Goal: Task Accomplishment & Management: Use online tool/utility

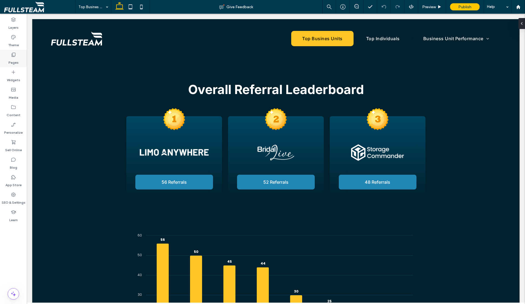
click at [13, 62] on label "Pages" at bounding box center [13, 61] width 10 height 8
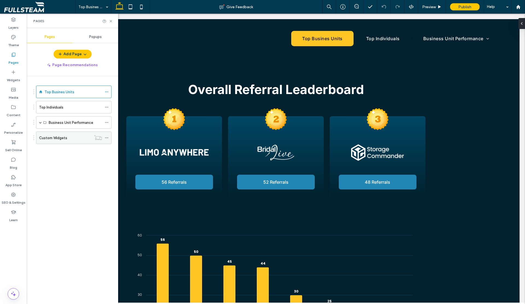
click at [53, 140] on div "Custom Widgets" at bounding box center [65, 138] width 52 height 12
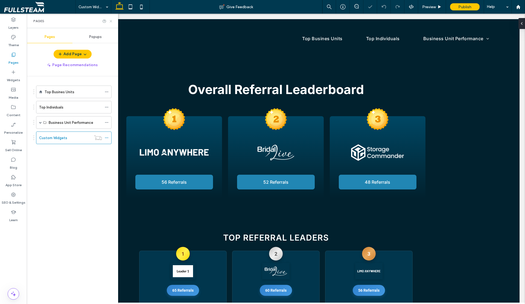
drag, startPoint x: 110, startPoint y: 22, endPoint x: 99, endPoint y: 31, distance: 14.5
click at [110, 22] on use at bounding box center [111, 21] width 2 height 2
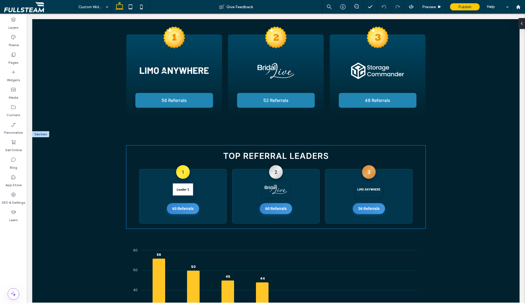
scroll to position [82, 0]
click at [202, 190] on div at bounding box center [183, 189] width 76 height 16
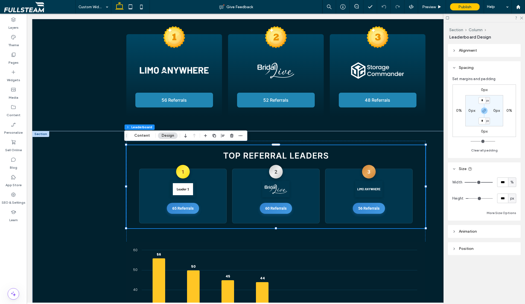
click at [202, 190] on div at bounding box center [183, 189] width 76 height 16
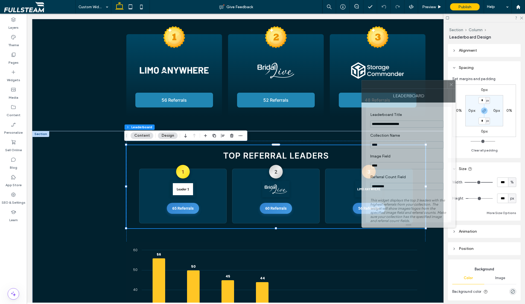
drag, startPoint x: 443, startPoint y: 83, endPoint x: 392, endPoint y: 84, distance: 50.6
click at [392, 84] on div at bounding box center [404, 84] width 85 height 8
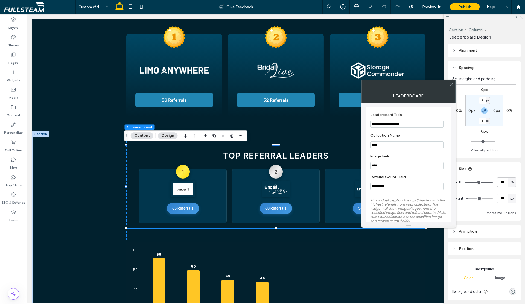
click at [450, 84] on icon at bounding box center [451, 85] width 4 height 4
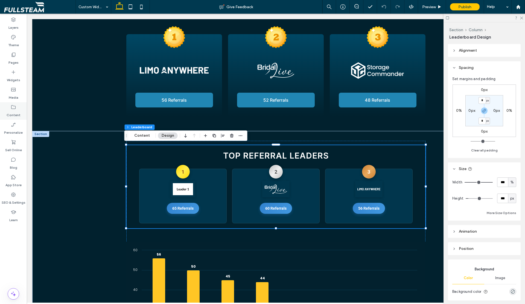
click at [14, 110] on icon at bounding box center [13, 106] width 5 height 5
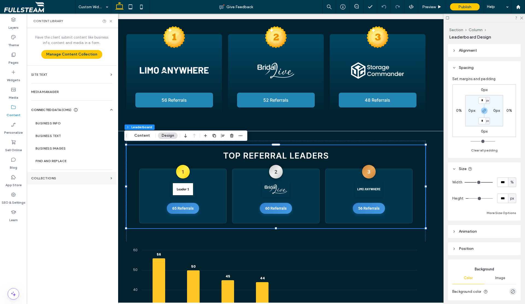
click at [54, 179] on label "Collections" at bounding box center [69, 178] width 77 height 4
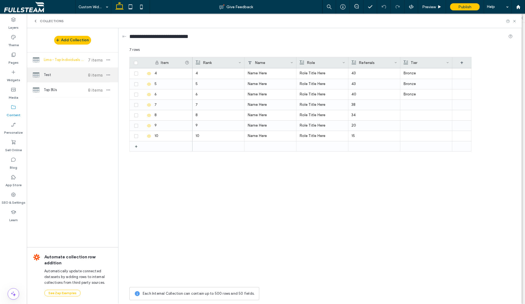
click at [54, 75] on span "Test" at bounding box center [64, 74] width 41 height 5
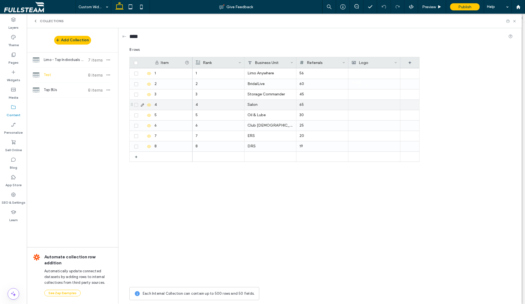
click at [304, 104] on div "65" at bounding box center [322, 105] width 46 height 10
drag, startPoint x: 304, startPoint y: 105, endPoint x: 301, endPoint y: 105, distance: 3.8
click at [299, 105] on div "65" at bounding box center [321, 105] width 45 height 10
click at [302, 105] on div "65" at bounding box center [321, 105] width 45 height 10
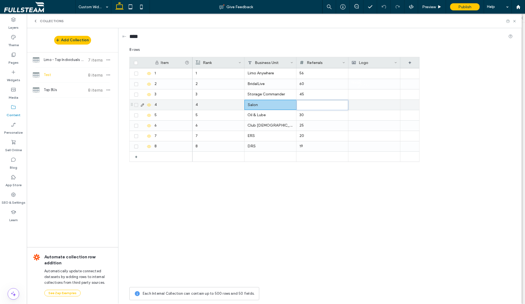
drag, startPoint x: 301, startPoint y: 105, endPoint x: 292, endPoint y: 105, distance: 8.8
click at [292, 105] on div "4 Salon **" at bounding box center [305, 104] width 227 height 10
type input "**"
click at [301, 177] on div "1 Limo Anywhere 56 2 BridalLive 60 3 Storage Commander 45 4 Salon ** 5 Oil & Lu…" at bounding box center [305, 176] width 227 height 216
click at [514, 20] on icon at bounding box center [514, 21] width 4 height 4
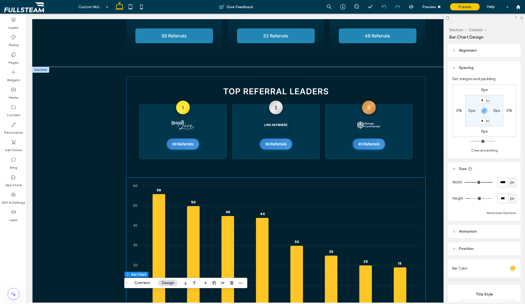
scroll to position [146, 0]
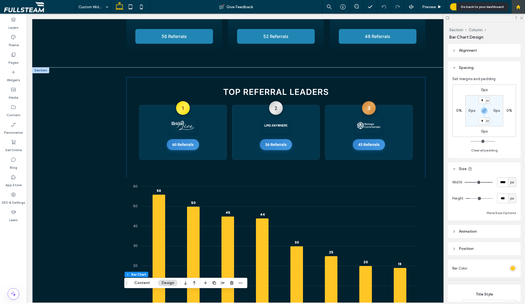
click at [517, 7] on use at bounding box center [518, 7] width 4 height 4
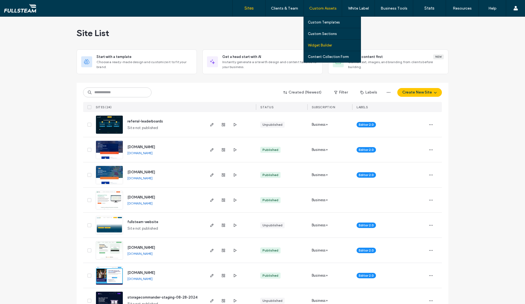
click at [325, 45] on label "Widget Builder" at bounding box center [320, 45] width 24 height 4
